Goal: Task Accomplishment & Management: Manage account settings

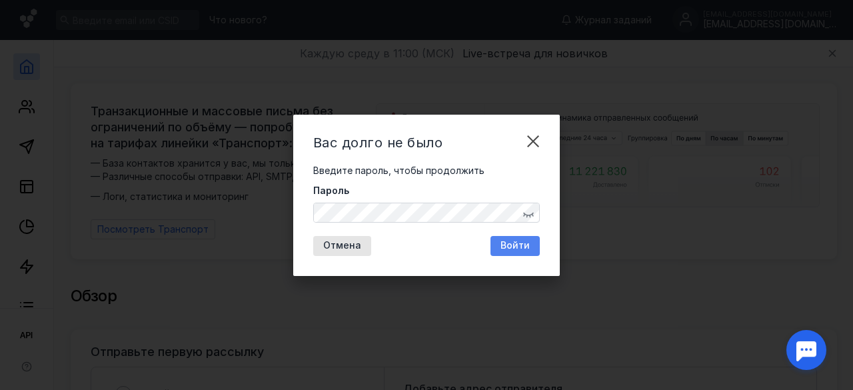
click at [517, 248] on span "Войти" at bounding box center [514, 245] width 29 height 11
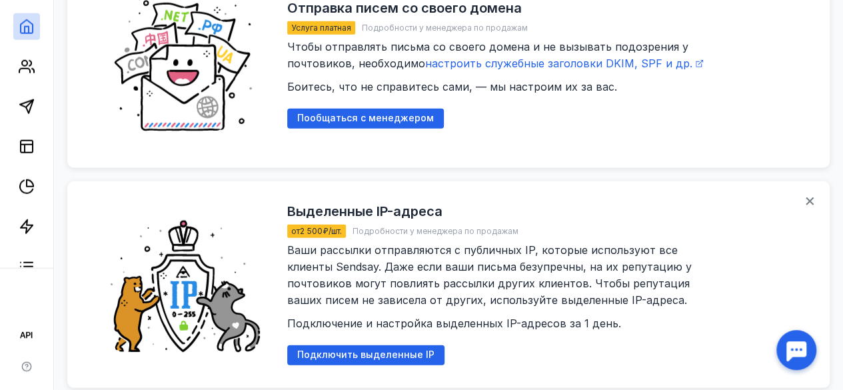
scroll to position [1828, 0]
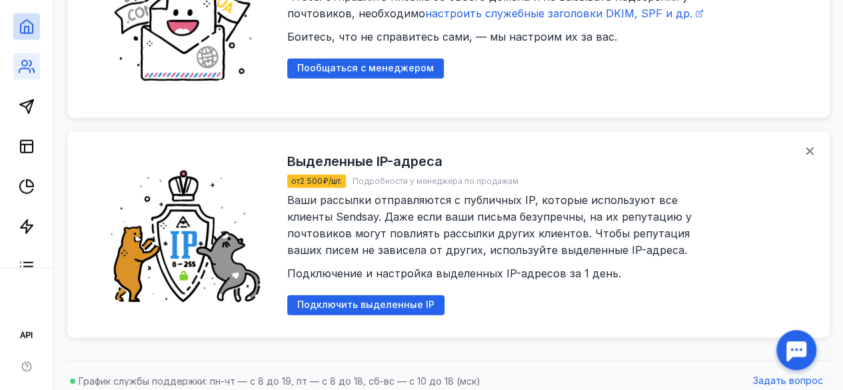
click at [23, 75] on link at bounding box center [26, 66] width 27 height 27
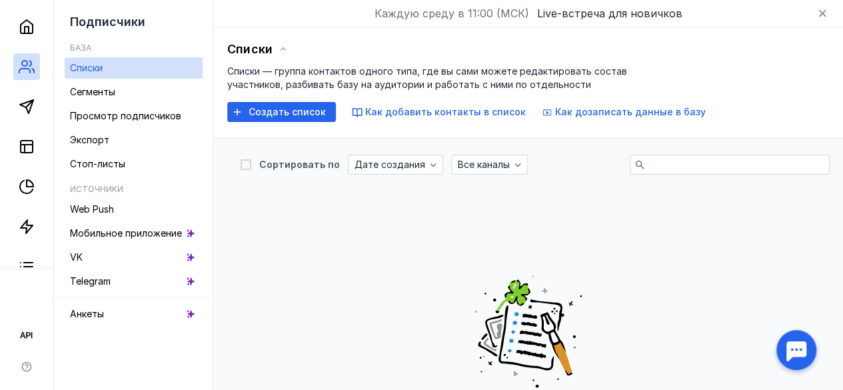
scroll to position [497, 0]
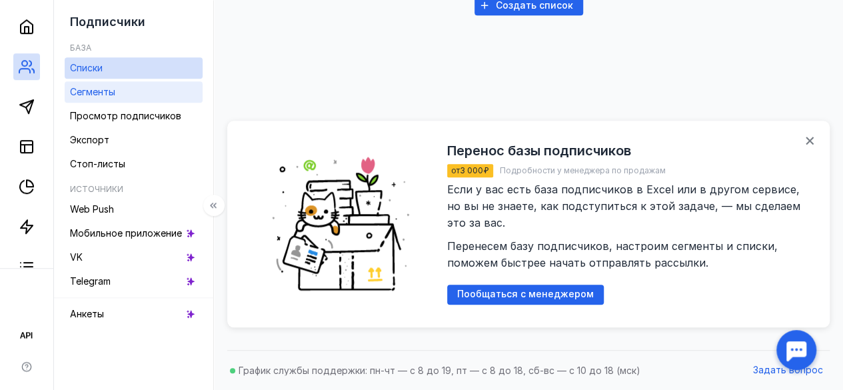
click at [115, 92] on span "Сегменты" at bounding box center [92, 91] width 45 height 11
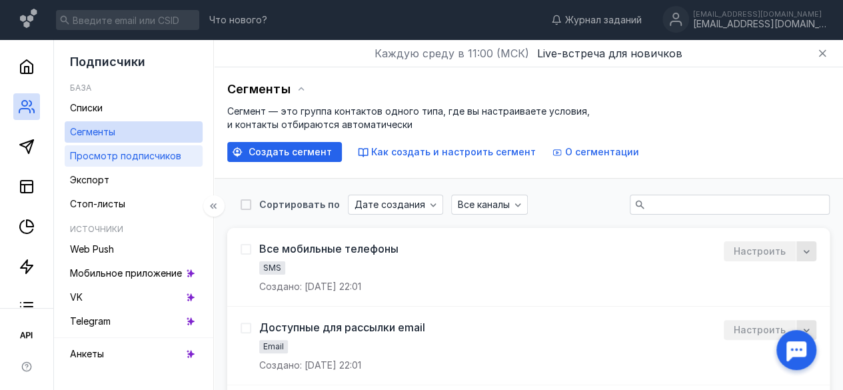
click at [135, 157] on span "Просмотр подписчиков" at bounding box center [125, 155] width 111 height 11
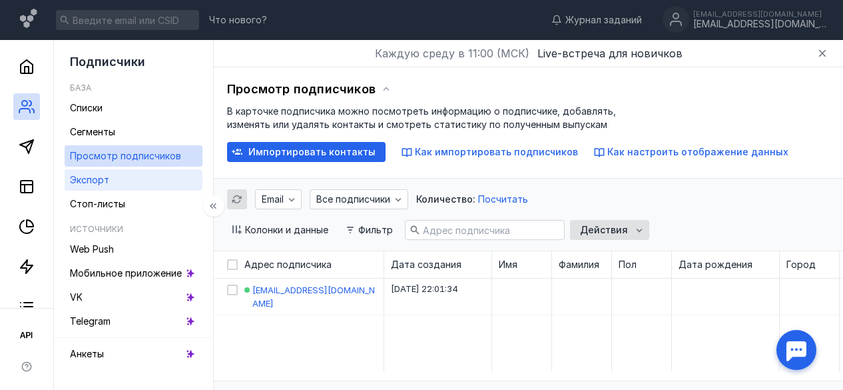
click at [99, 183] on span "Экспорт" at bounding box center [89, 179] width 39 height 11
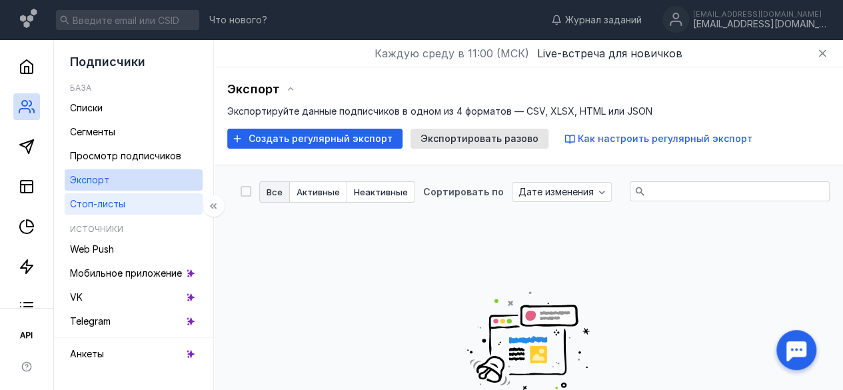
click at [97, 199] on span "Стоп-листы" at bounding box center [97, 203] width 55 height 11
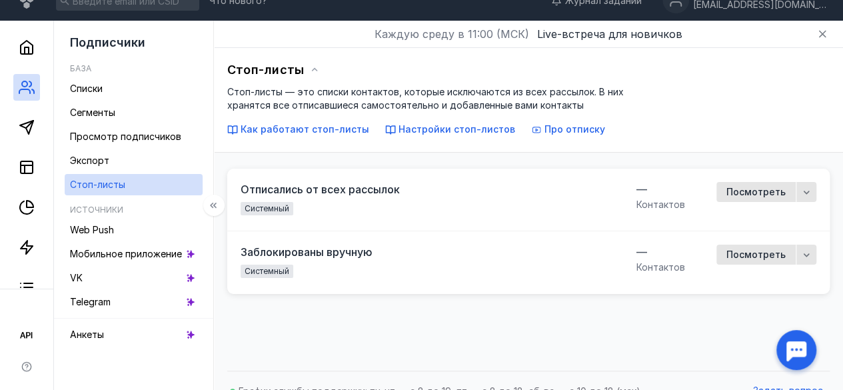
scroll to position [40, 0]
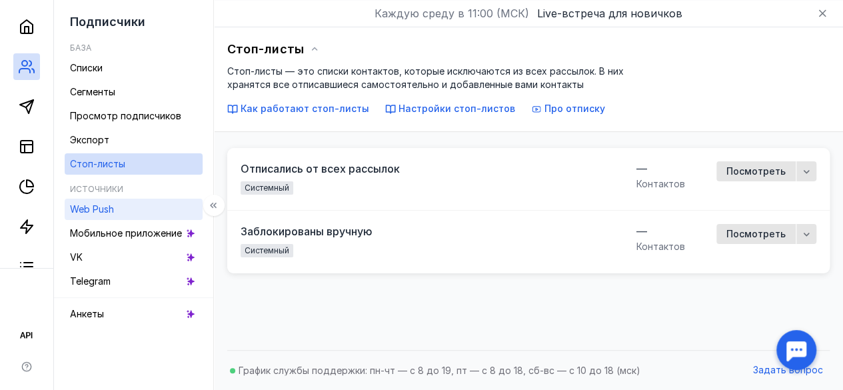
click at [99, 205] on span "Web Push" at bounding box center [92, 208] width 44 height 11
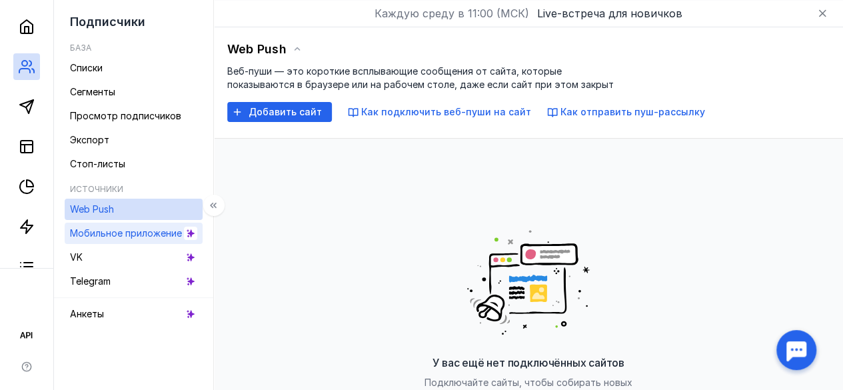
click at [104, 239] on div "Мобильное приложение" at bounding box center [126, 233] width 112 height 16
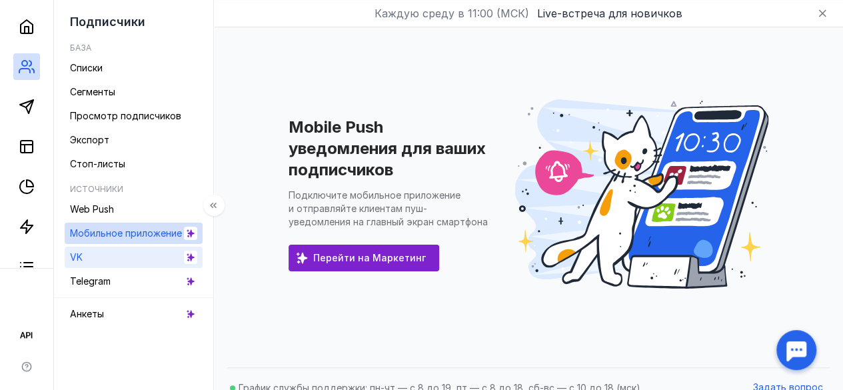
click at [105, 255] on link "VK" at bounding box center [134, 257] width 138 height 21
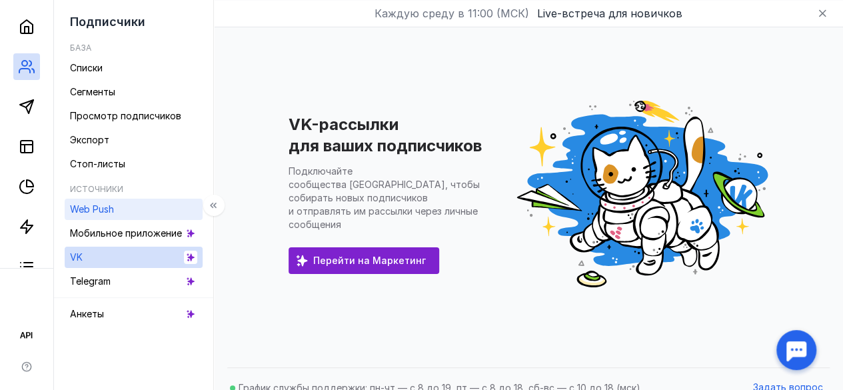
scroll to position [57, 0]
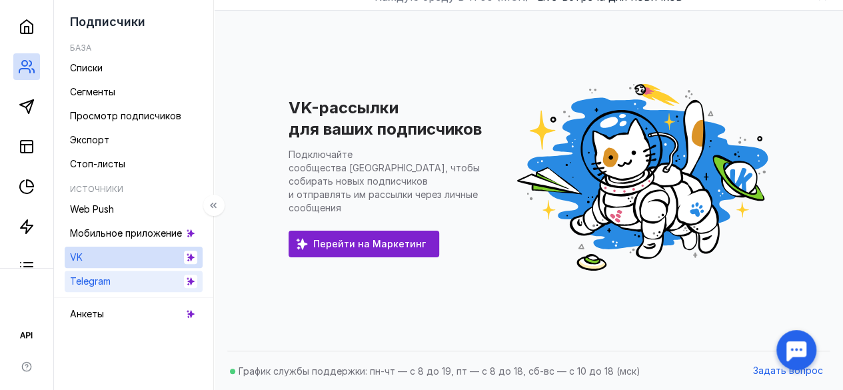
click at [111, 278] on span "Telegram" at bounding box center [90, 280] width 41 height 11
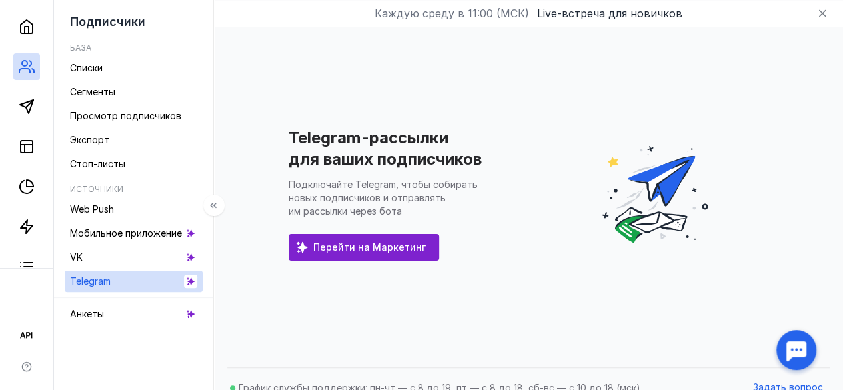
scroll to position [57, 0]
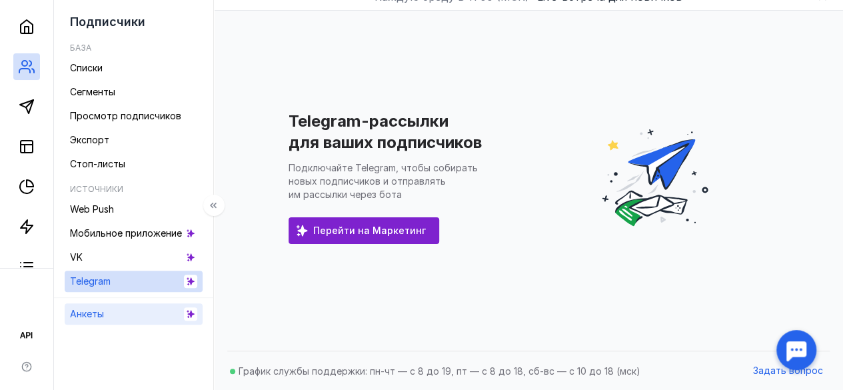
click at [117, 309] on link "Анкеты" at bounding box center [134, 313] width 138 height 21
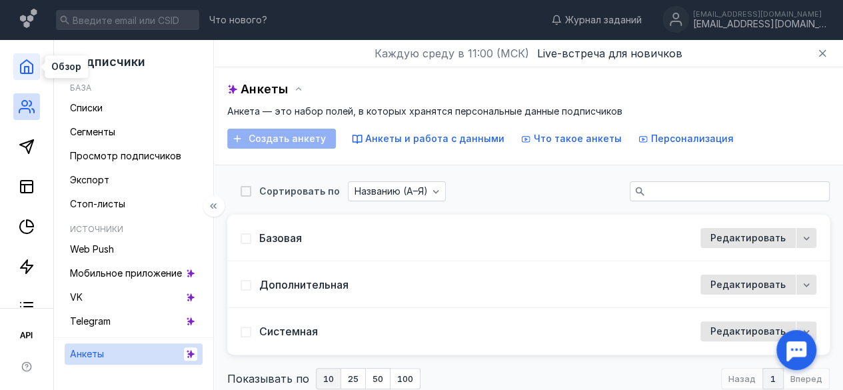
click at [28, 64] on icon at bounding box center [27, 67] width 16 height 16
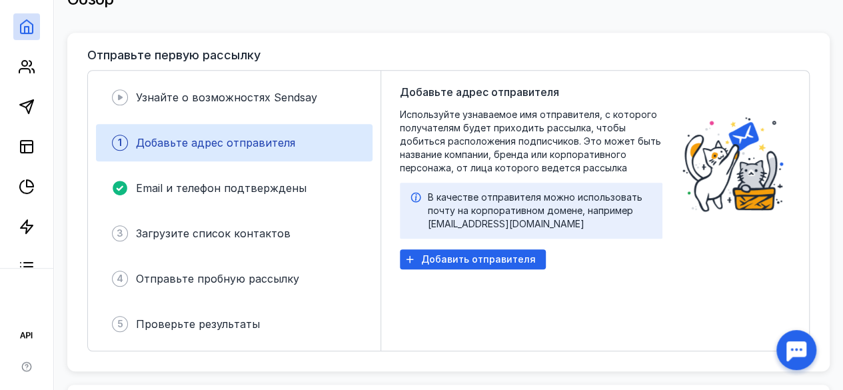
scroll to position [314, 0]
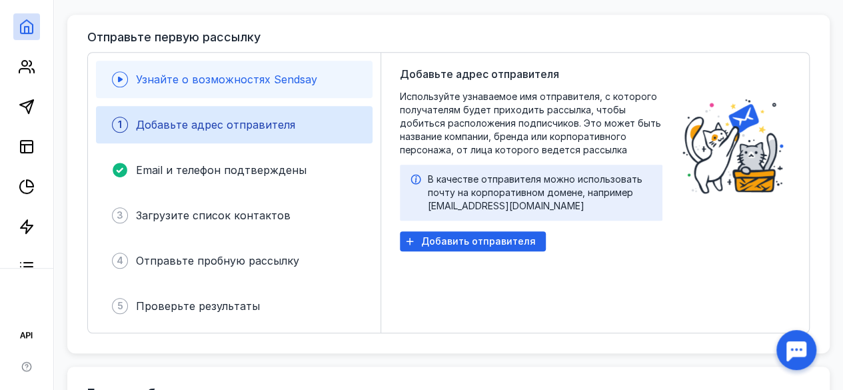
click at [231, 77] on span "Узнайте о возможностях Sendsay" at bounding box center [226, 79] width 181 height 13
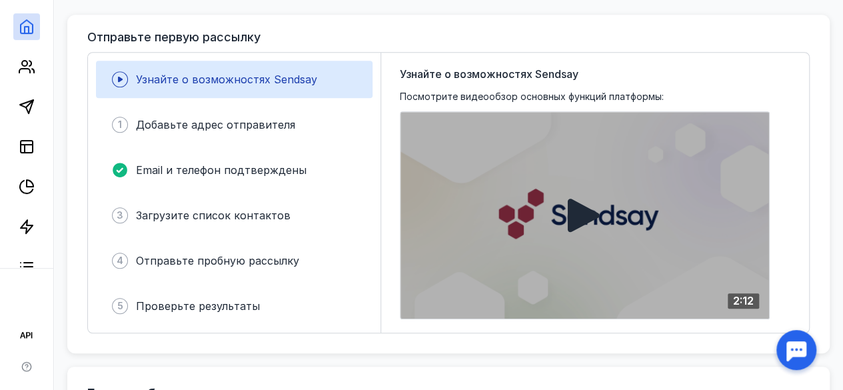
click at [595, 218] on icon at bounding box center [584, 215] width 35 height 35
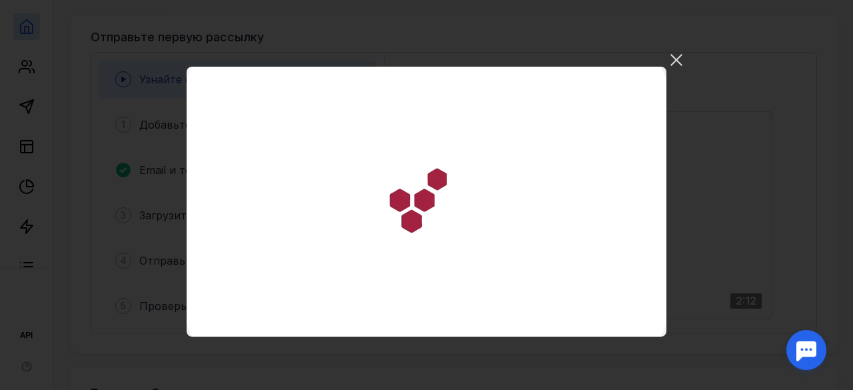
click at [532, 117] on video "Ваш браузер не поддерживает воспроизведение видео. Пожалуйста, обновите ваш бра…" at bounding box center [427, 202] width 480 height 270
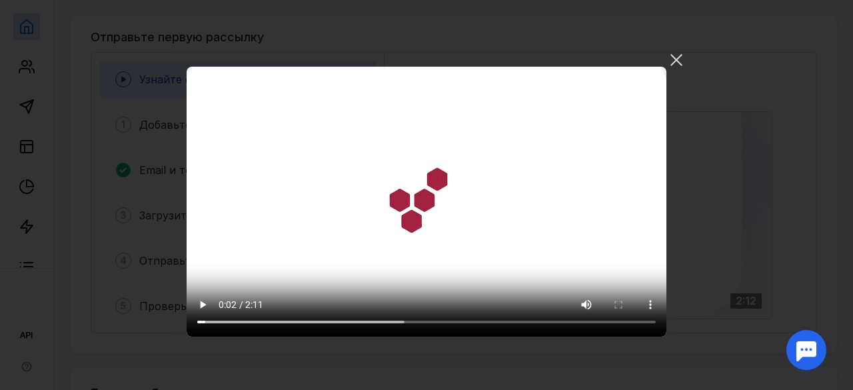
click at [513, 124] on video "Ваш браузер не поддерживает воспроизведение видео. Пожалуйста, обновите ваш бра…" at bounding box center [427, 202] width 480 height 270
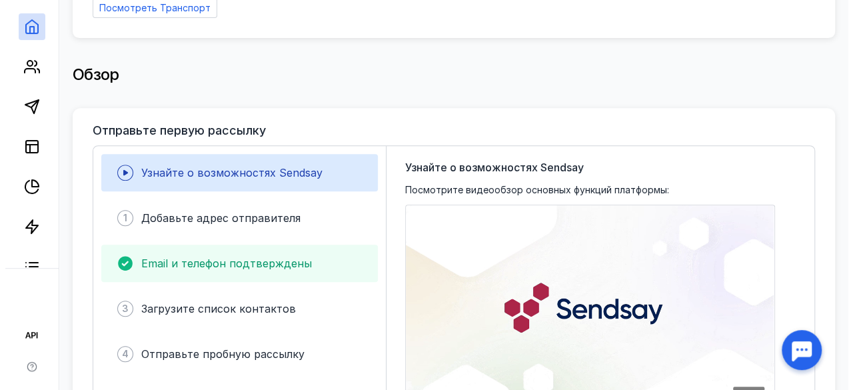
scroll to position [251, 0]
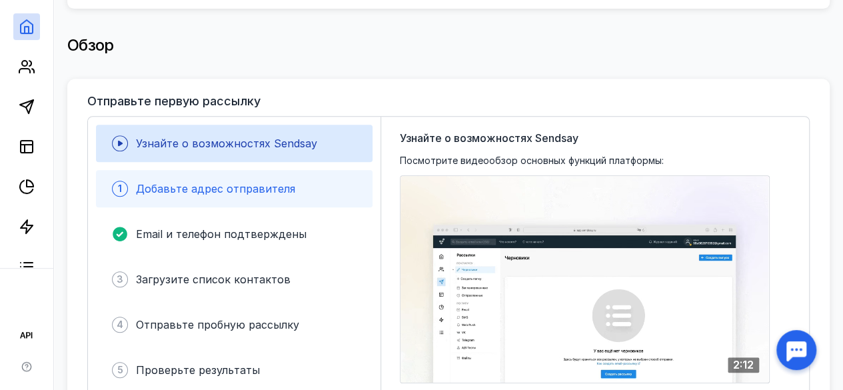
click at [237, 187] on span "Добавьте адрес отправителя" at bounding box center [215, 188] width 159 height 13
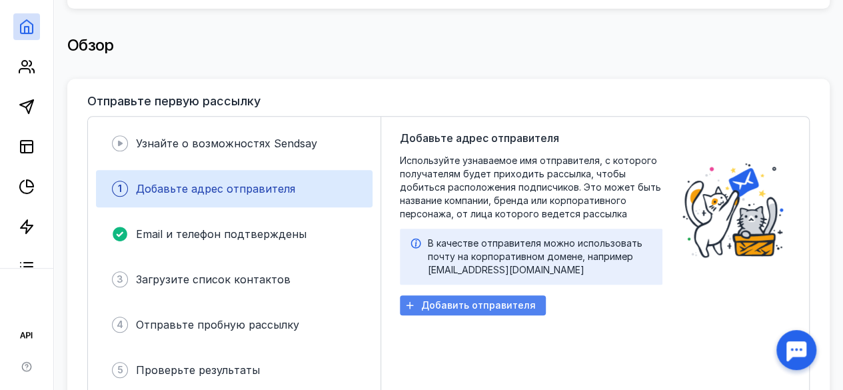
click at [490, 300] on span "Добавить отправителя" at bounding box center [478, 305] width 115 height 11
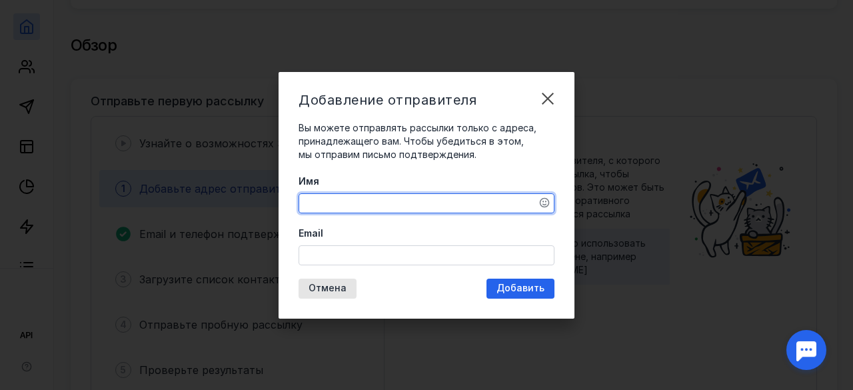
click at [342, 202] on textarea "Имя" at bounding box center [426, 203] width 255 height 19
type textarea "F"
type textarea "[PERSON_NAME]"
click at [334, 249] on input "Email" at bounding box center [426, 255] width 255 height 19
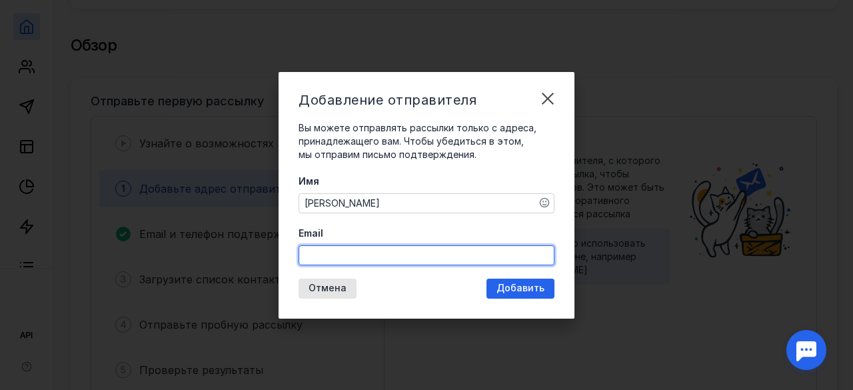
paste input "[EMAIL_ADDRESS][DOMAIN_NAME]"
type input "[EMAIL_ADDRESS][DOMAIN_NAME]"
click at [522, 286] on span "Добавить" at bounding box center [520, 287] width 48 height 11
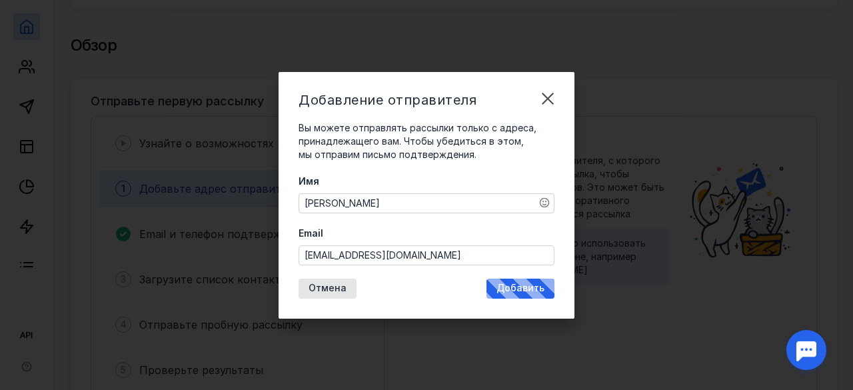
scroll to position [0, 0]
